Goal: Information Seeking & Learning: Learn about a topic

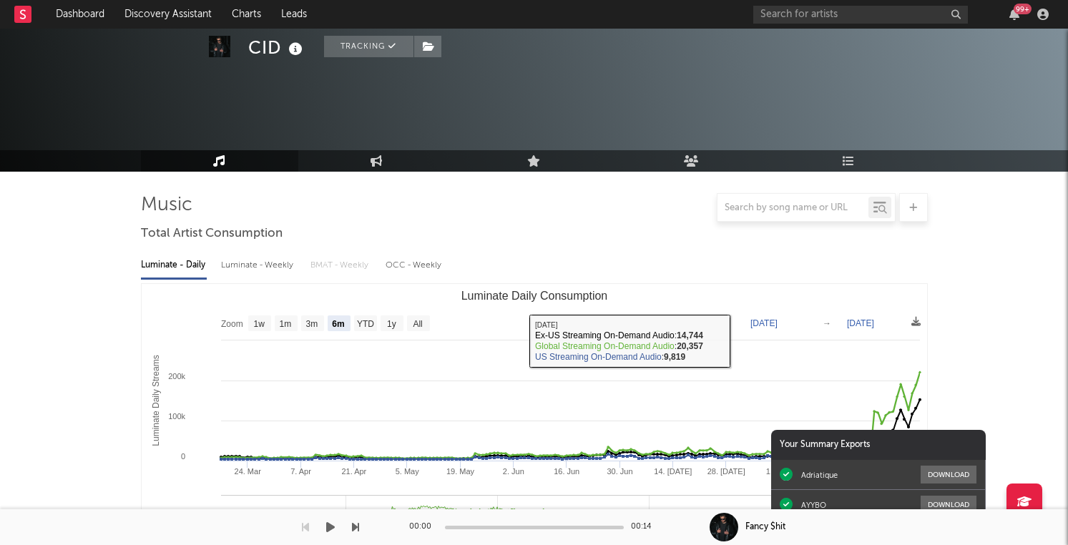
select select "6m"
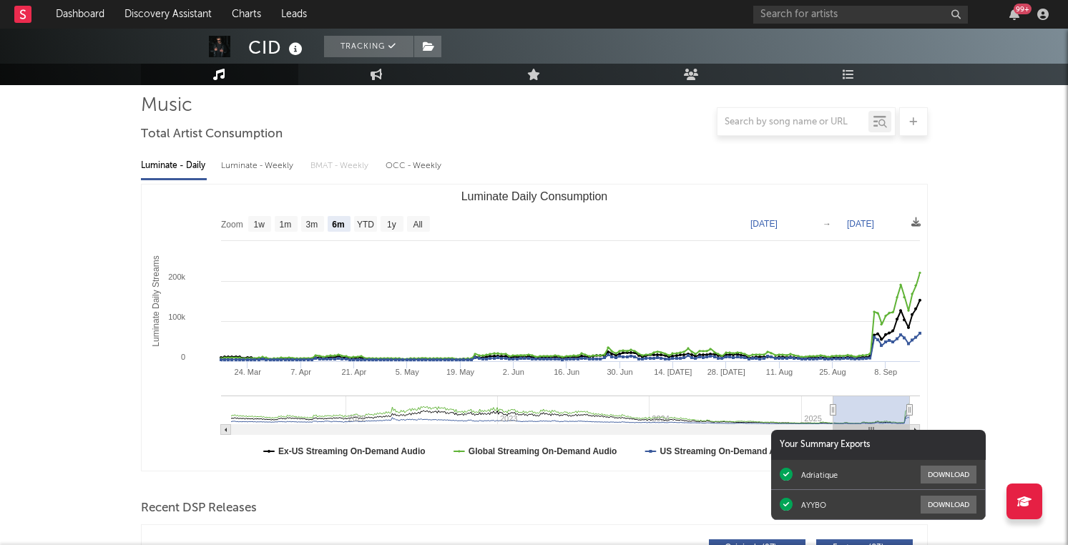
click at [1019, 7] on div "99 +" at bounding box center [1023, 9] width 18 height 11
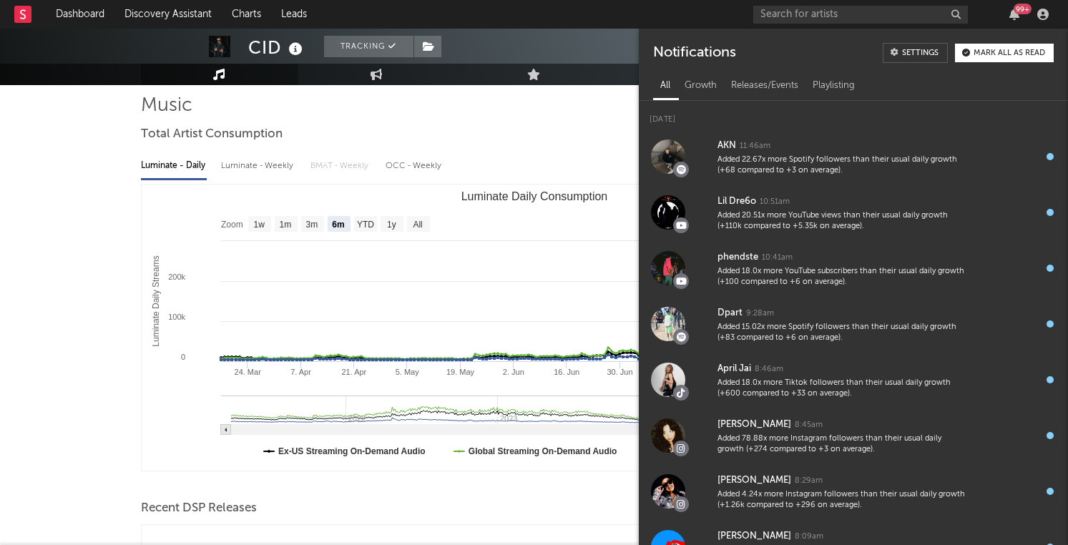
click at [1019, 7] on div "99 +" at bounding box center [1023, 9] width 18 height 11
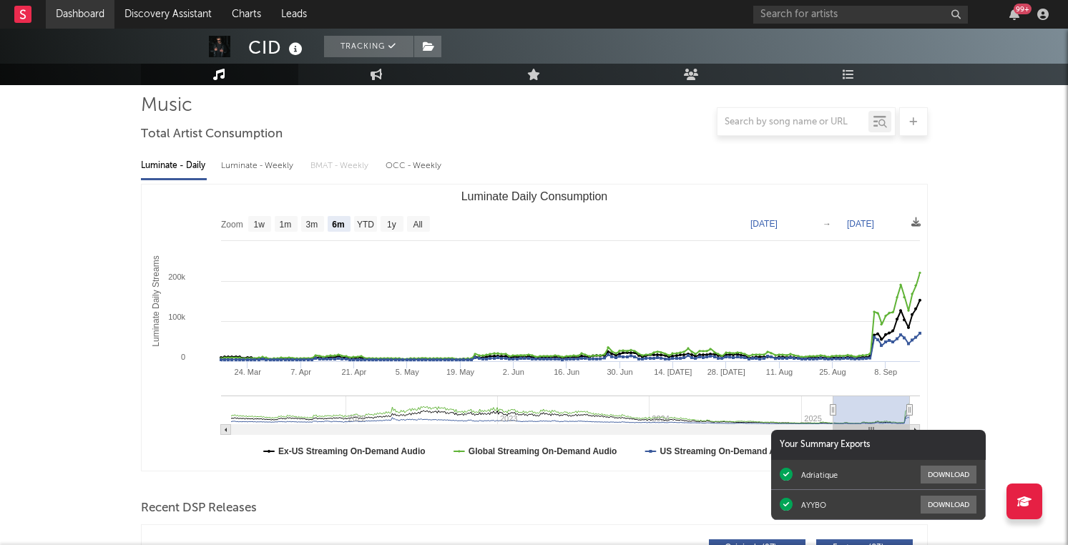
click at [81, 4] on link "Dashboard" at bounding box center [80, 14] width 69 height 29
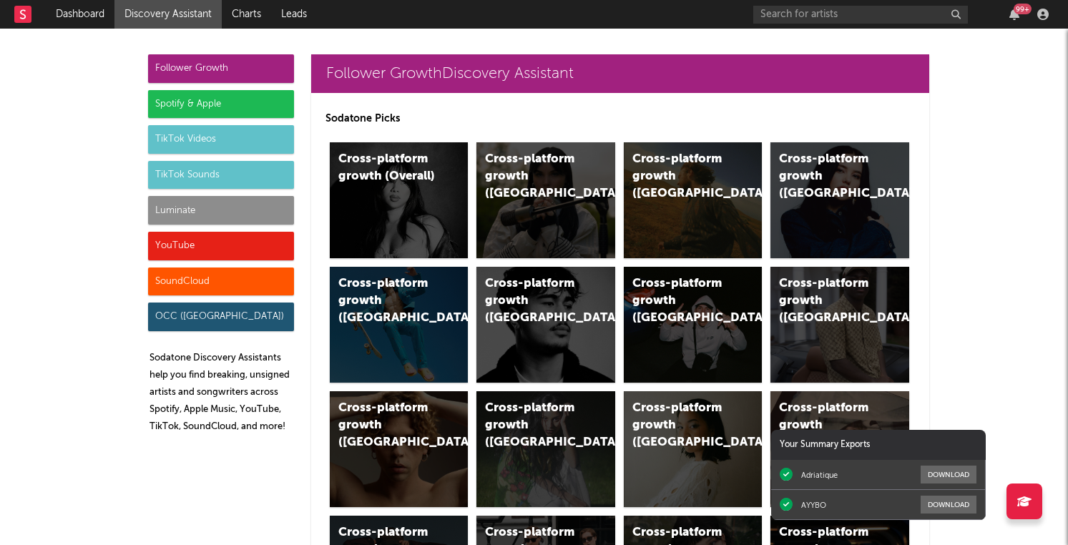
click at [253, 104] on div "Spotify & Apple" at bounding box center [221, 104] width 146 height 29
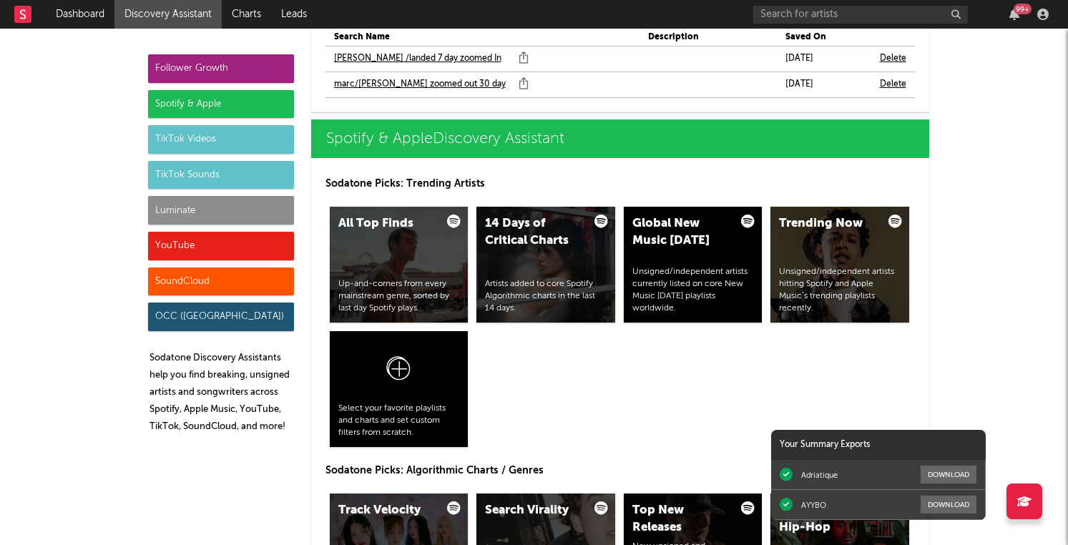
scroll to position [1466, 0]
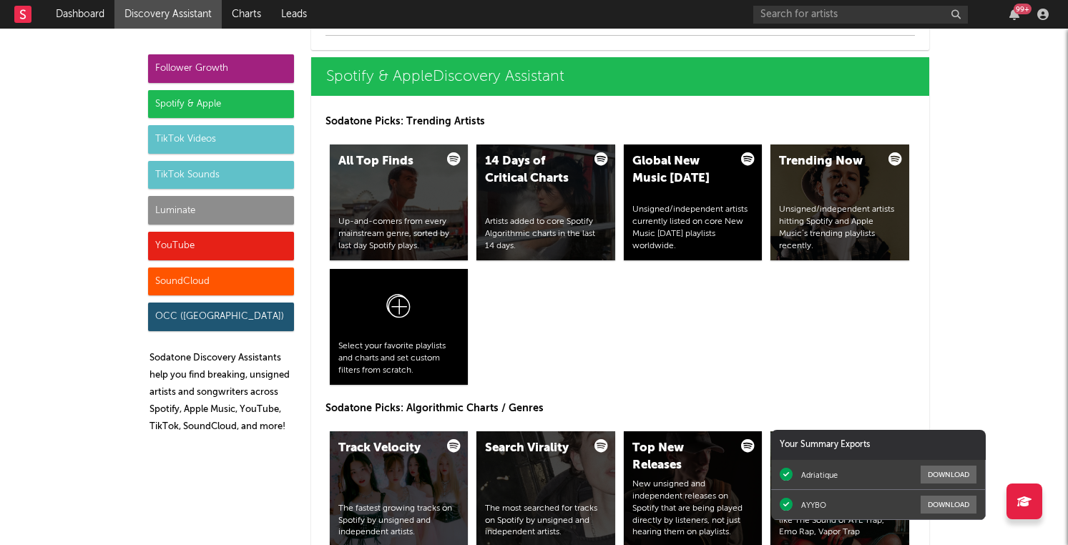
click at [457, 233] on div "Up-and-comers from every mainstream genre, sorted by last day Spotify plays." at bounding box center [400, 234] width 122 height 36
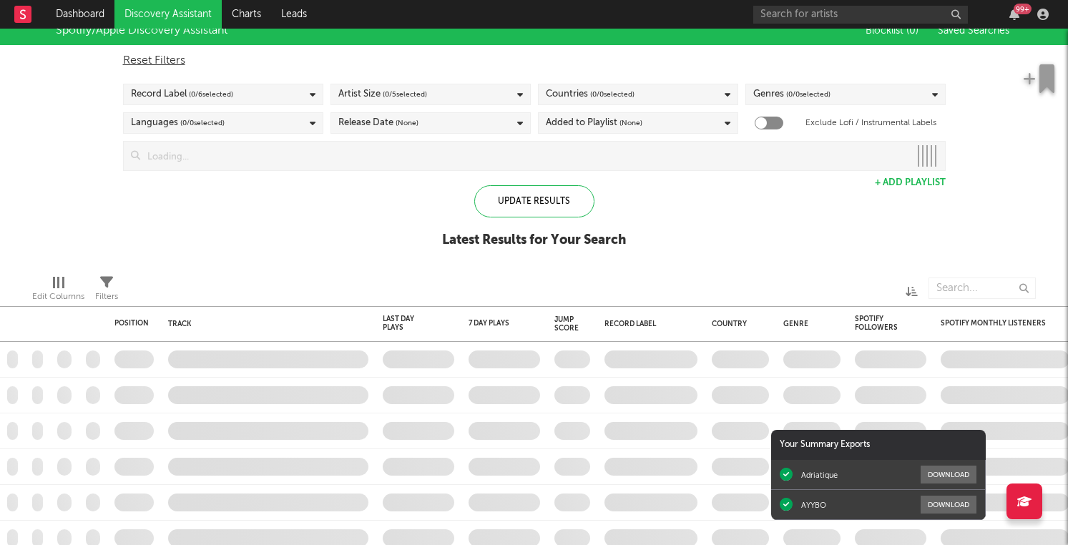
checkbox input "true"
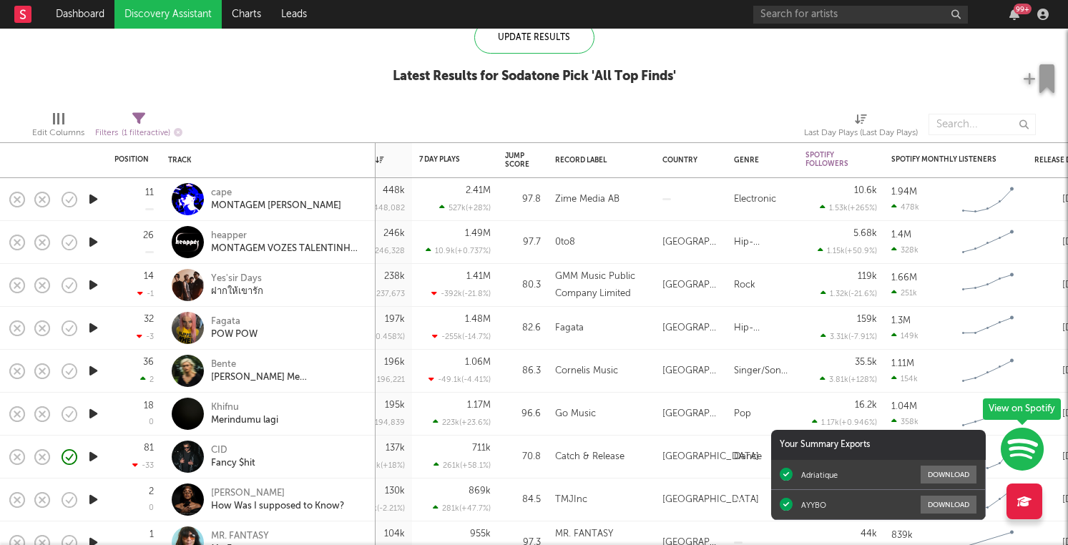
click at [91, 201] on icon "button" at bounding box center [93, 199] width 15 height 18
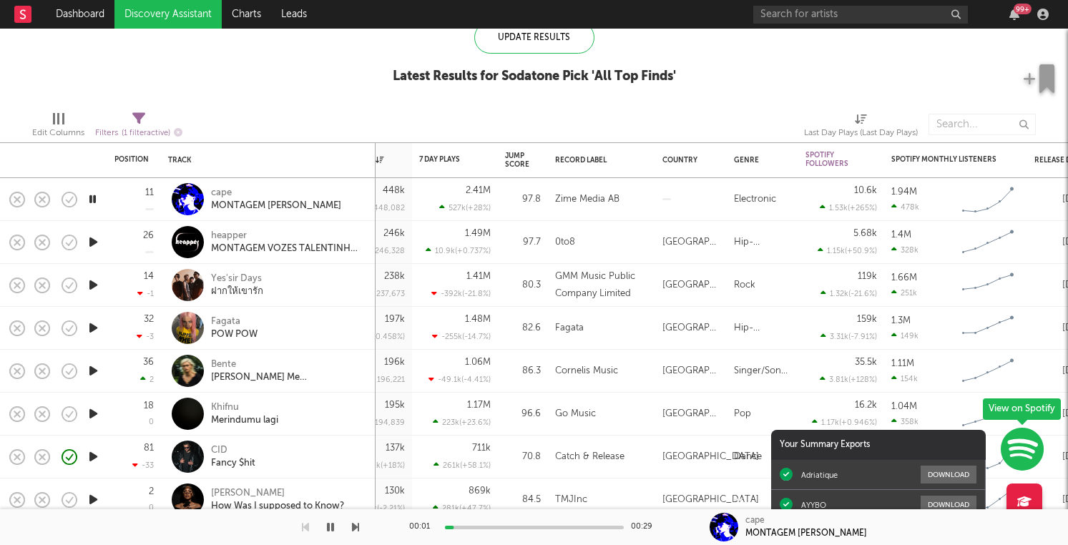
click at [91, 201] on icon "button" at bounding box center [93, 199] width 14 height 18
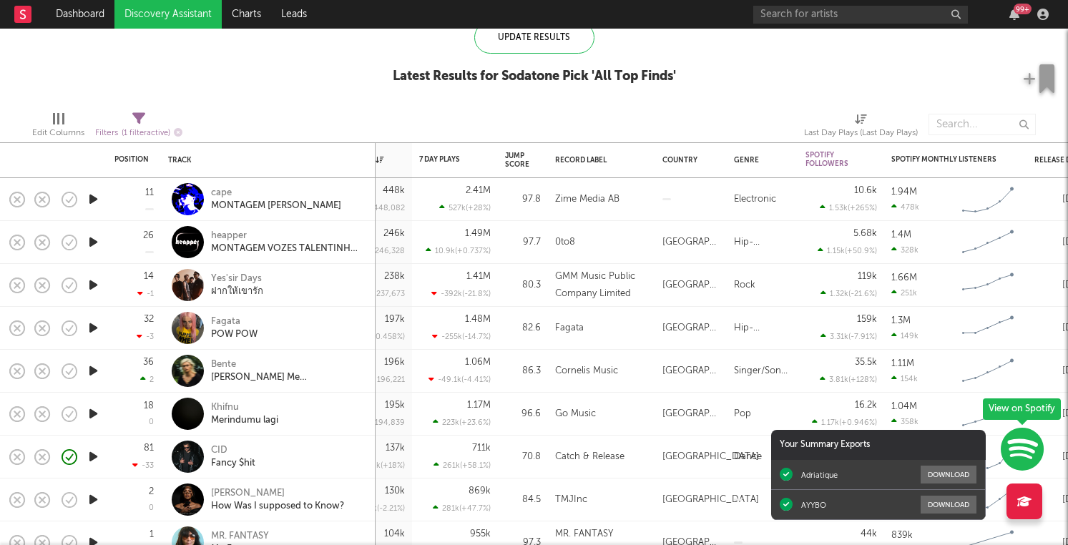
click at [91, 201] on icon "button" at bounding box center [93, 199] width 15 height 18
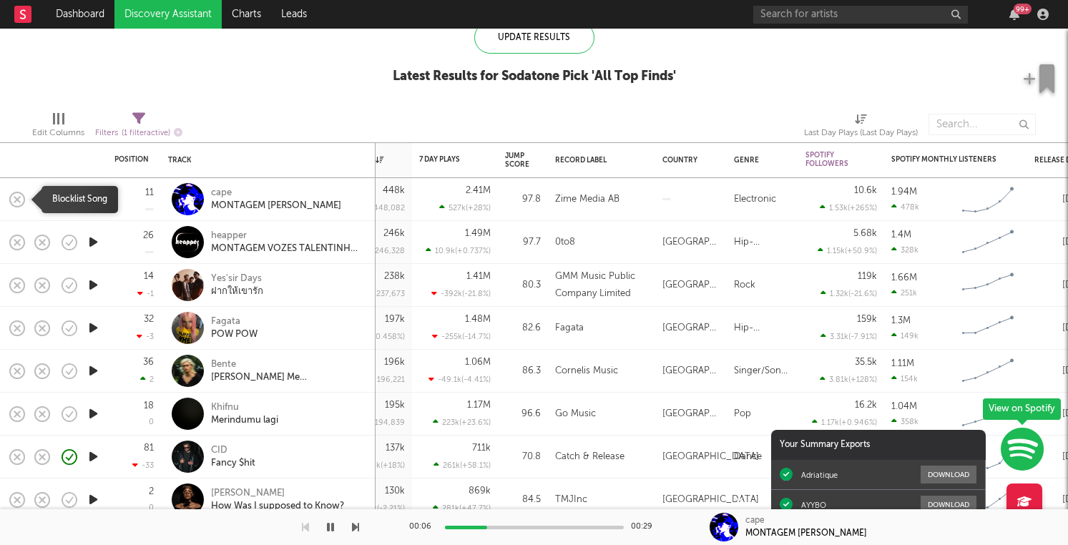
click at [16, 200] on rect "button" at bounding box center [17, 199] width 6 height 6
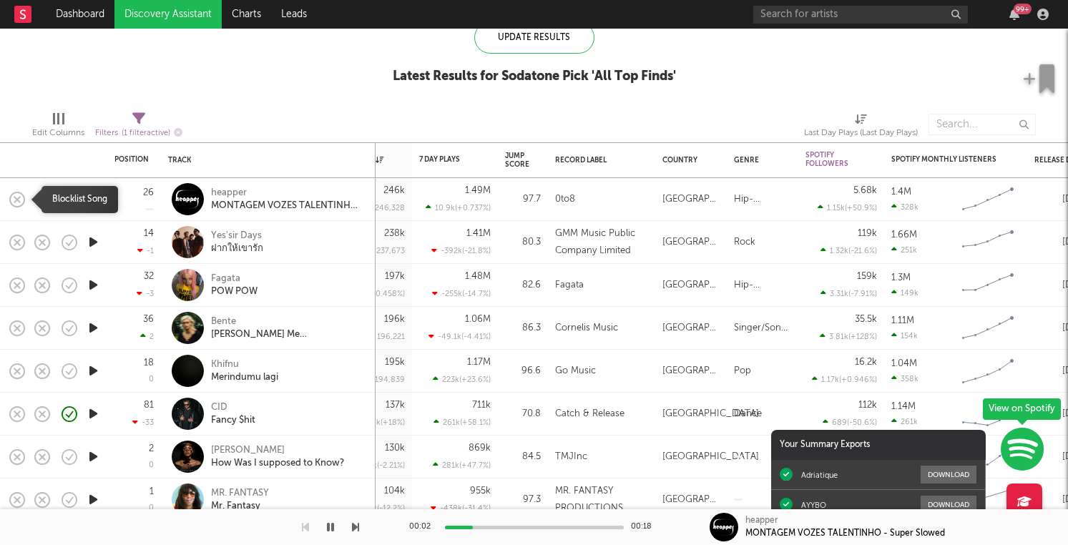
click at [19, 200] on rect "button" at bounding box center [17, 199] width 6 height 6
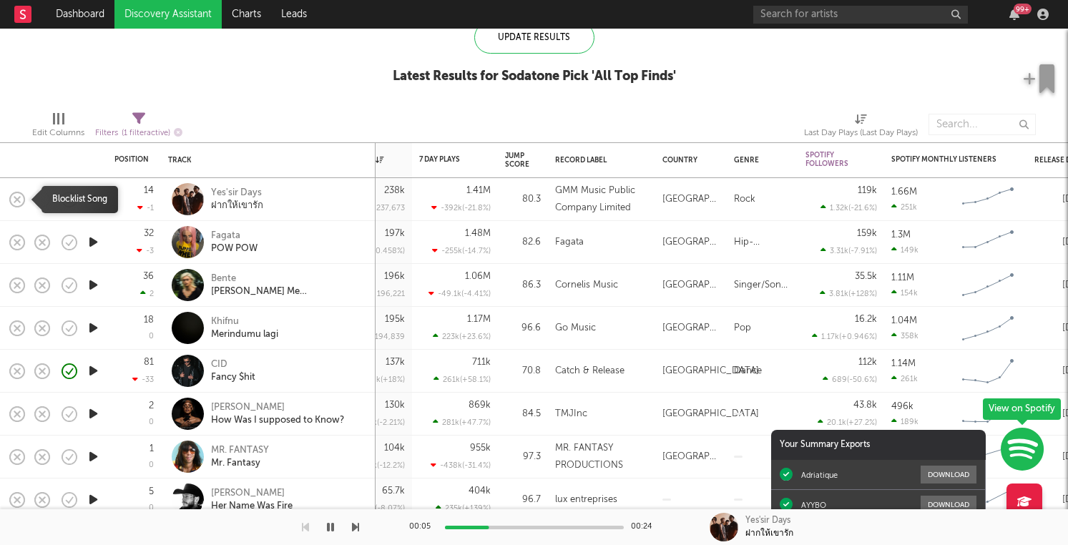
click at [21, 201] on icon "button" at bounding box center [17, 200] width 20 height 20
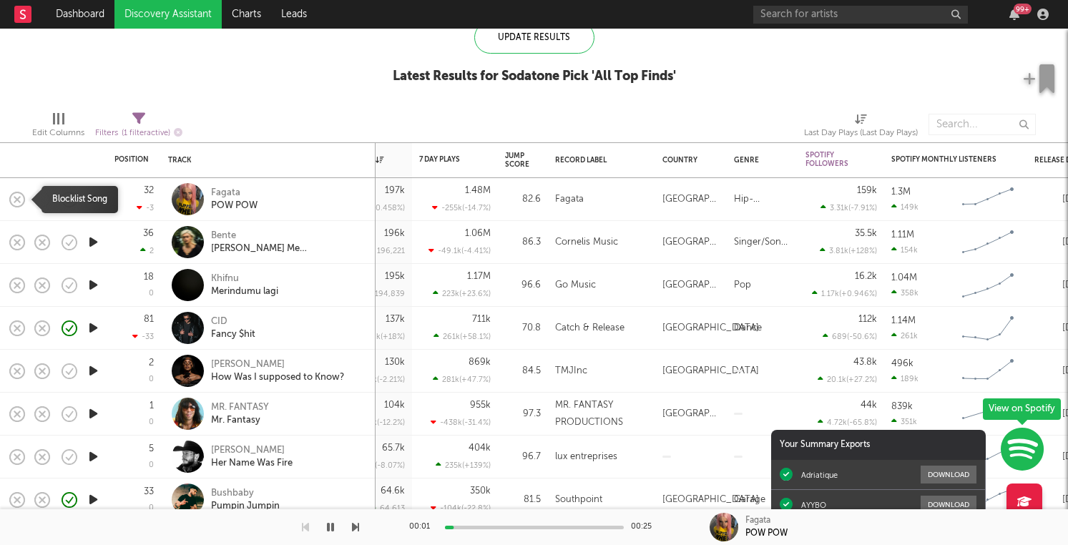
click at [21, 201] on icon "button" at bounding box center [17, 200] width 20 height 20
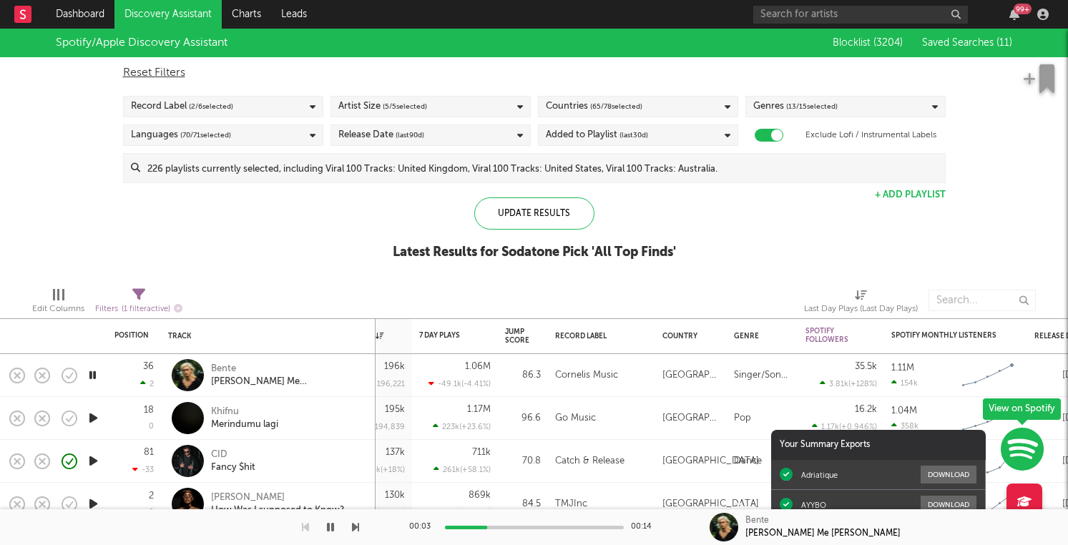
click at [231, 131] on div "Languages ( 70 / 71 selected)" at bounding box center [223, 135] width 200 height 21
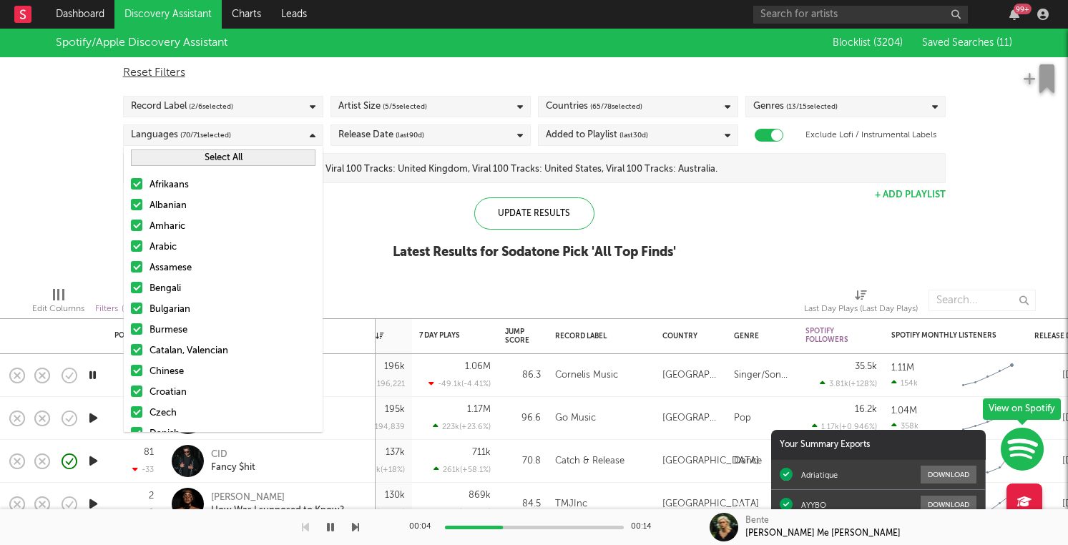
click at [220, 162] on button "Select All" at bounding box center [223, 158] width 185 height 16
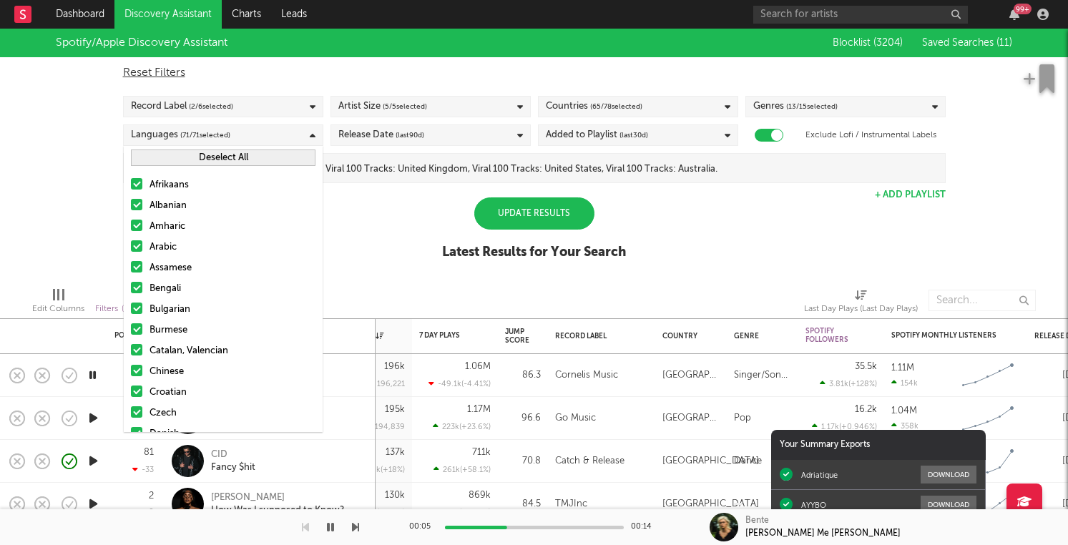
click at [220, 162] on button "Deselect All" at bounding box center [223, 158] width 185 height 16
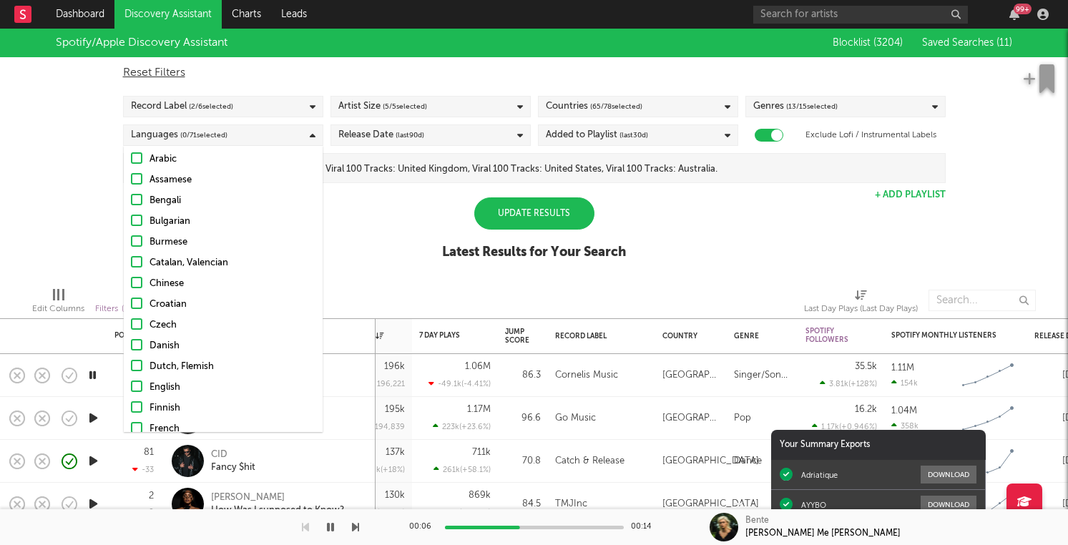
scroll to position [167, 0]
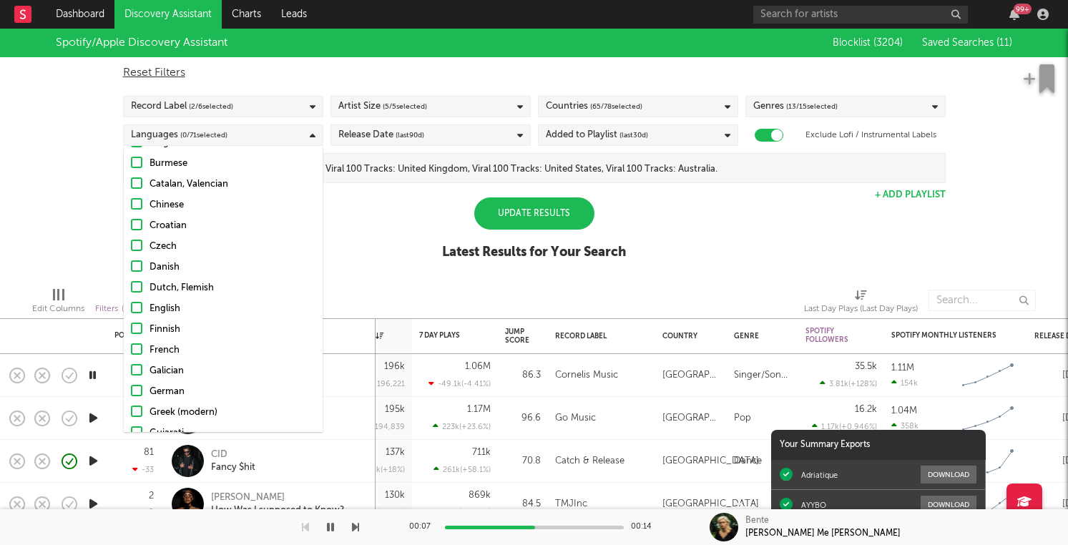
click at [140, 308] on div at bounding box center [136, 307] width 11 height 11
click at [131, 308] on input "English" at bounding box center [131, 309] width 0 height 17
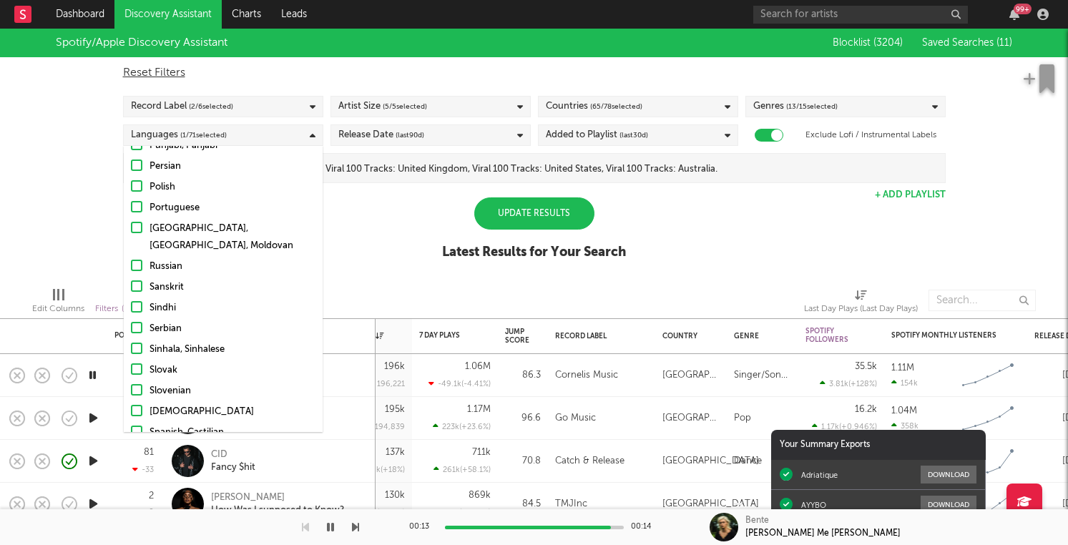
scroll to position [1030, 0]
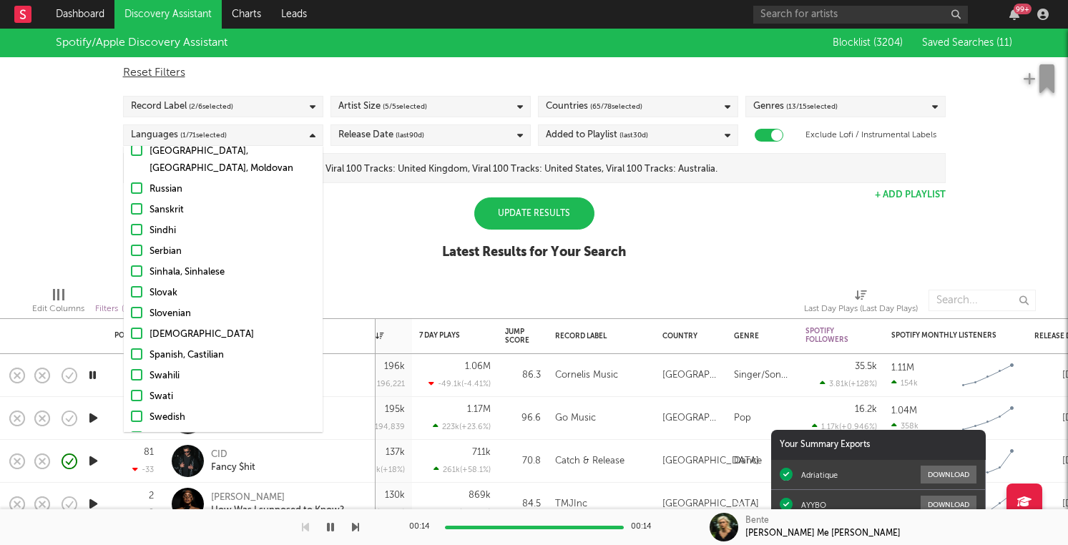
click at [134, 349] on div at bounding box center [136, 354] width 11 height 11
click at [131, 347] on input "Spanish, Castilian" at bounding box center [131, 355] width 0 height 17
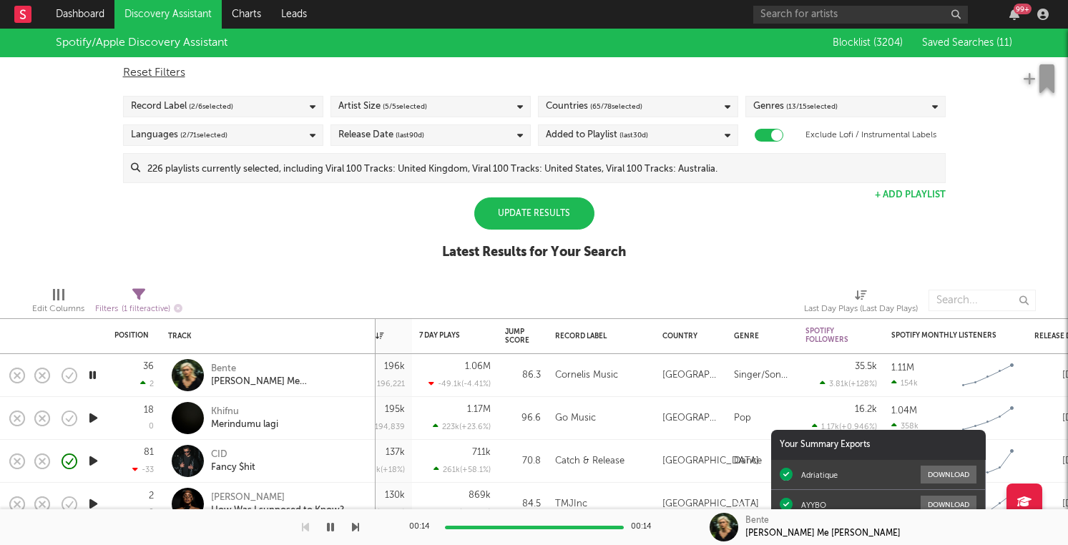
click at [526, 210] on div "Update Results" at bounding box center [534, 214] width 120 height 32
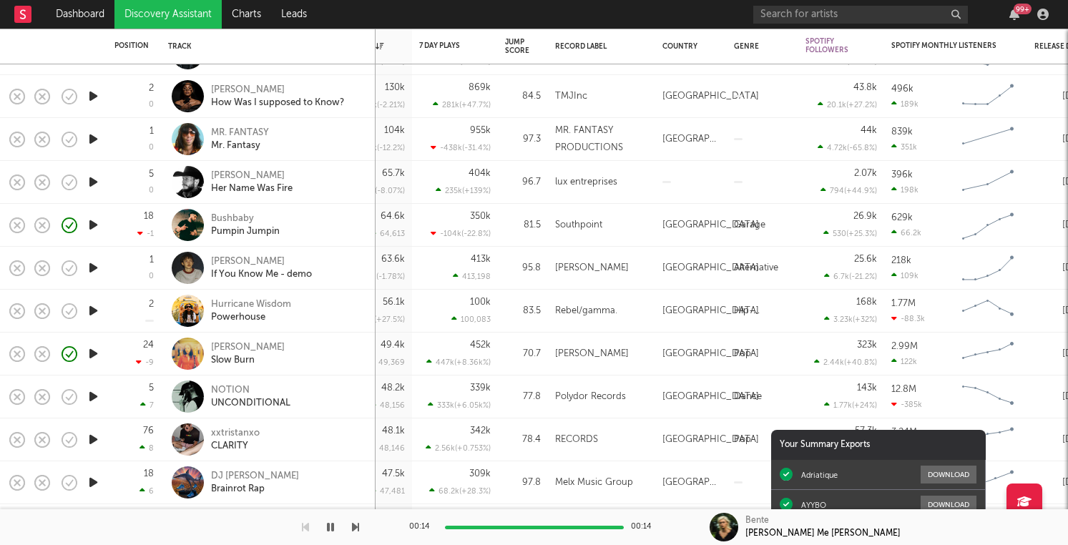
click at [104, 147] on div at bounding box center [93, 139] width 29 height 43
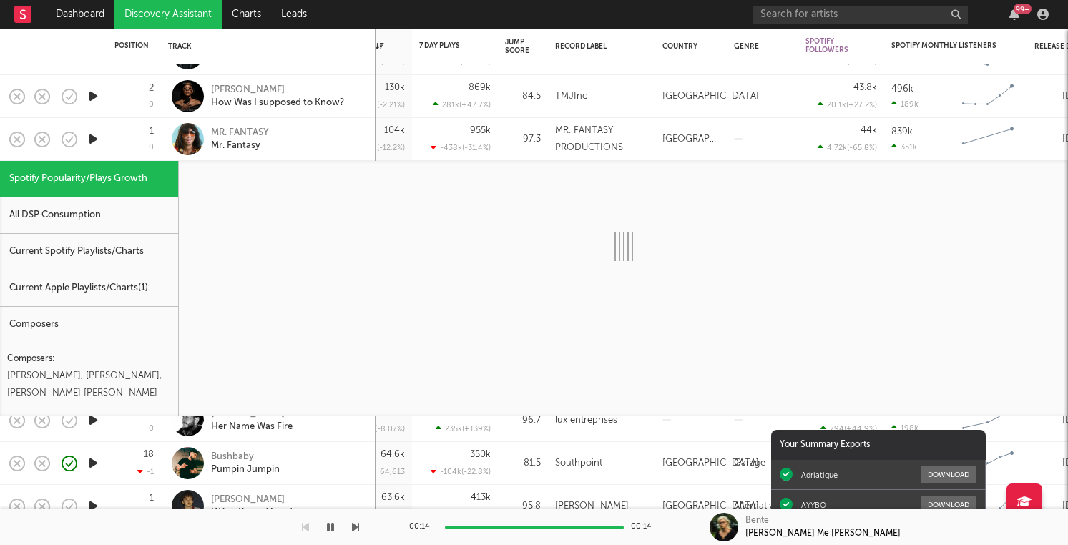
click at [104, 147] on div at bounding box center [93, 139] width 29 height 43
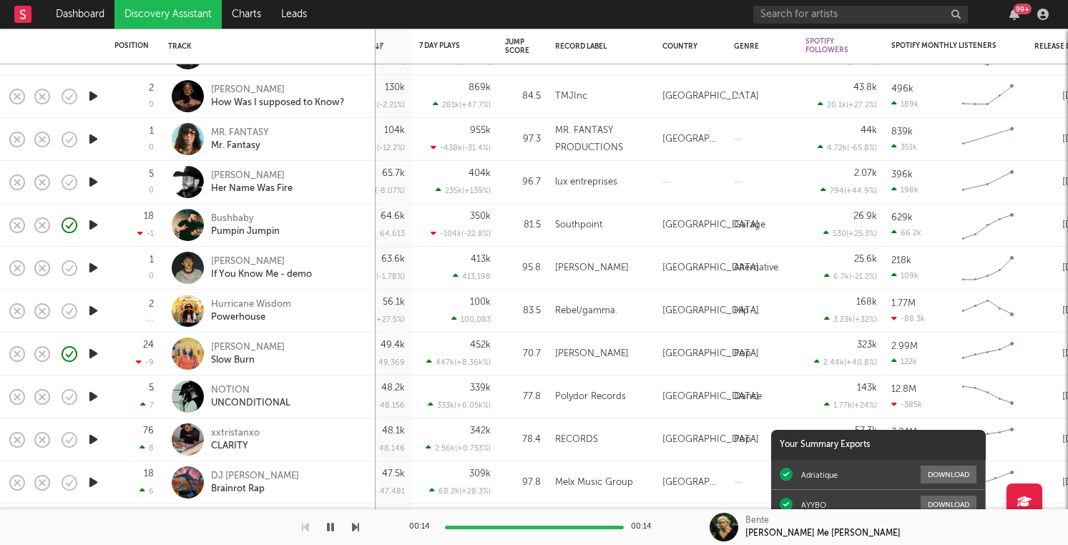
click at [99, 175] on icon "button" at bounding box center [93, 182] width 15 height 18
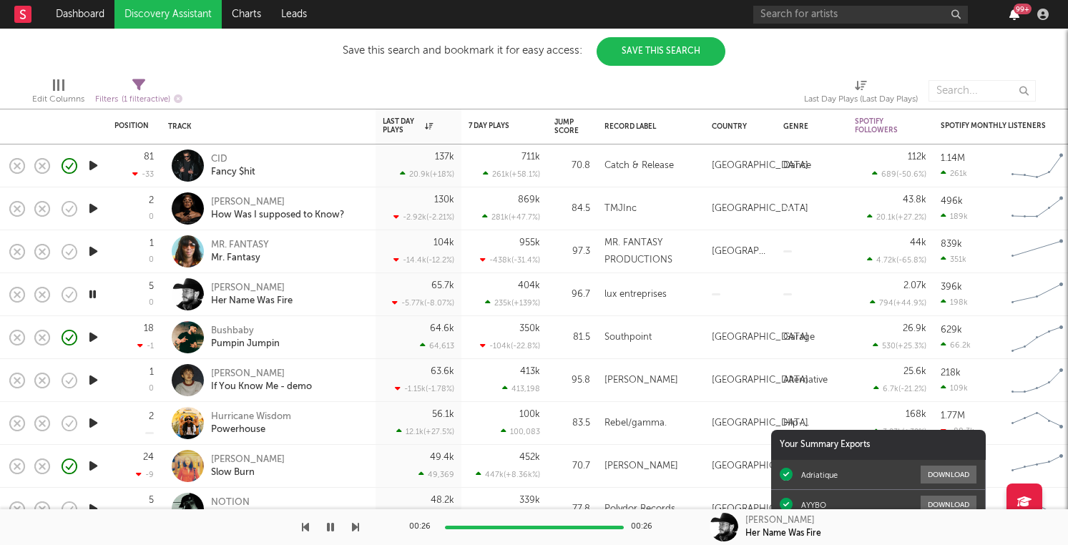
click at [1015, 13] on icon "button" at bounding box center [1015, 14] width 10 height 11
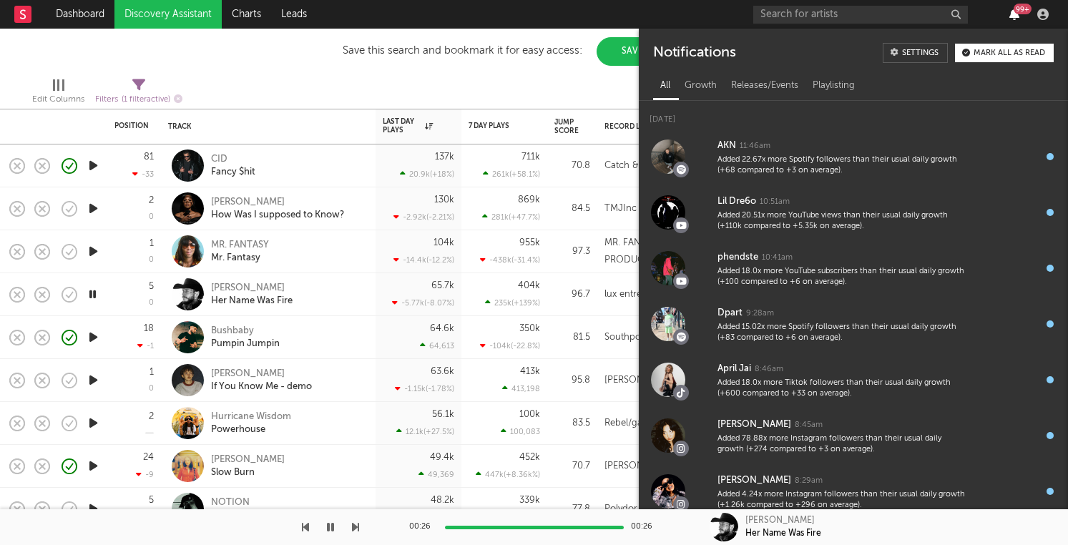
click at [1015, 13] on icon "button" at bounding box center [1015, 14] width 10 height 11
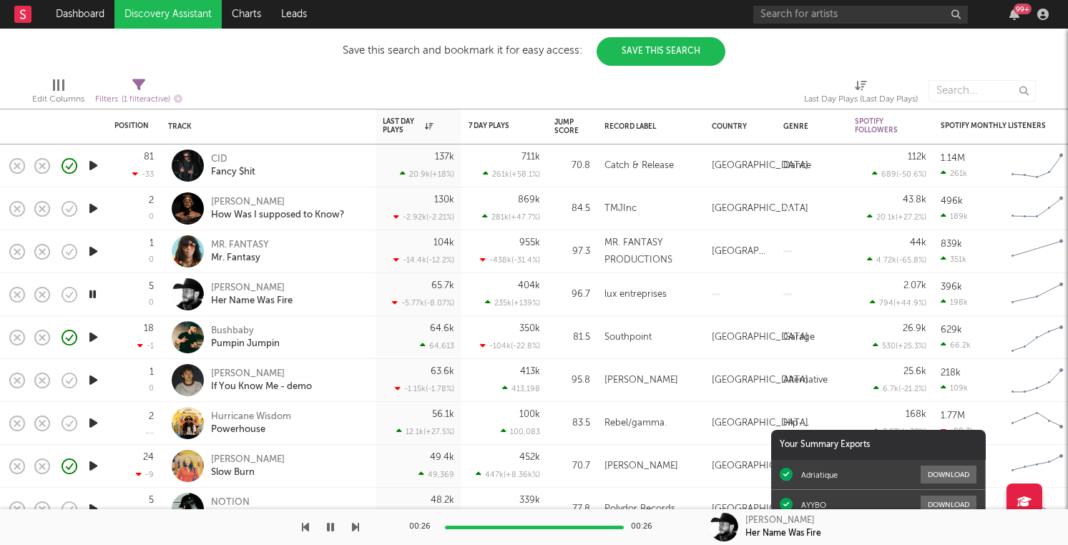
click at [92, 340] on icon "button" at bounding box center [93, 337] width 15 height 18
